Goal: Information Seeking & Learning: Learn about a topic

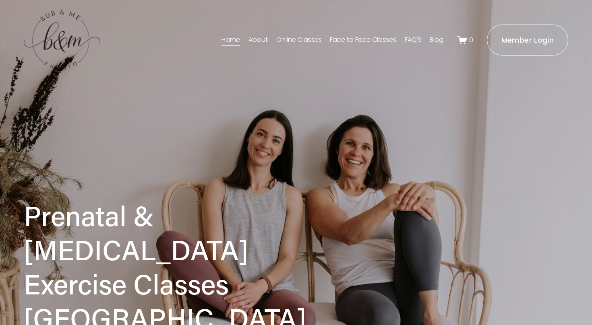
click at [254, 38] on link "About" at bounding box center [257, 40] width 19 height 13
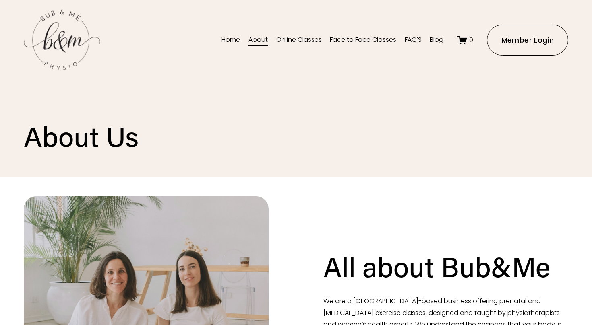
click at [339, 42] on link "Face to Face Classes" at bounding box center [363, 40] width 66 height 13
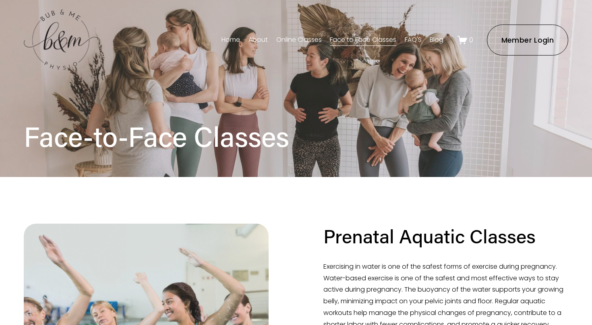
click at [298, 39] on link "Online Classes" at bounding box center [299, 40] width 46 height 13
